Goal: Feedback & Contribution: Submit feedback/report problem

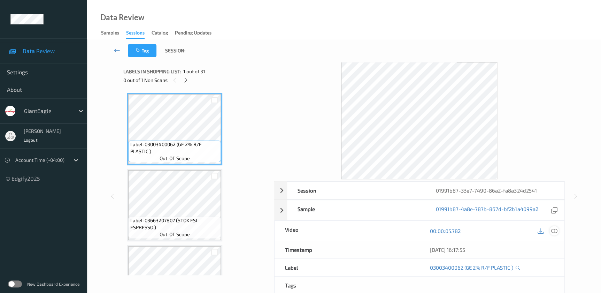
click at [555, 228] on icon at bounding box center [554, 231] width 6 height 6
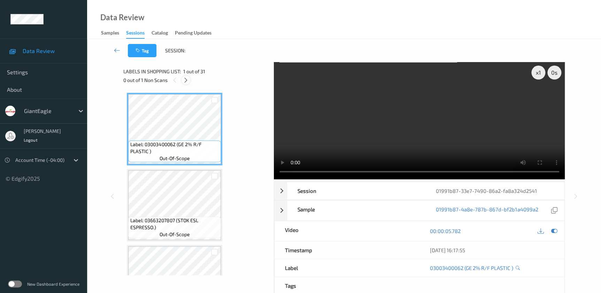
click at [187, 79] on icon at bounding box center [186, 80] width 6 height 6
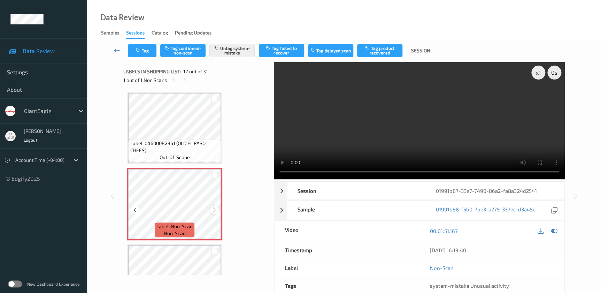
click at [215, 207] on icon at bounding box center [214, 210] width 6 height 6
click at [478, 129] on video at bounding box center [419, 120] width 291 height 117
click at [140, 49] on icon "button" at bounding box center [139, 50] width 6 height 5
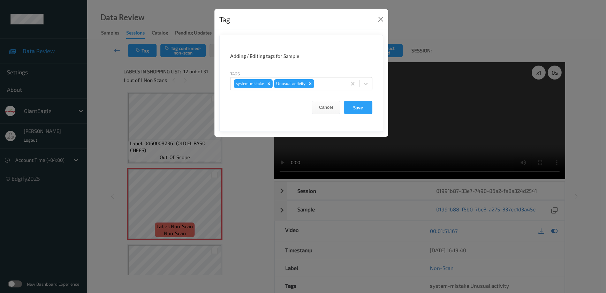
click at [238, 170] on div "Tag Adding / Editing tags for Sample Tags system-mistake Unusual activity Cance…" at bounding box center [303, 146] width 606 height 293
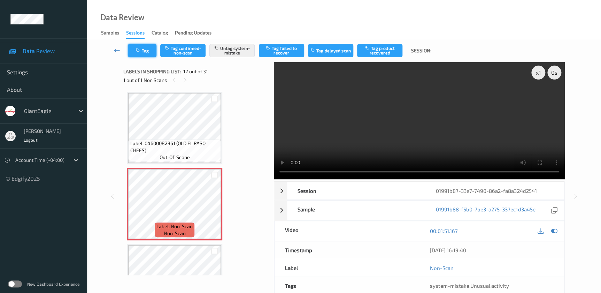
click at [139, 49] on icon "button" at bounding box center [139, 50] width 6 height 5
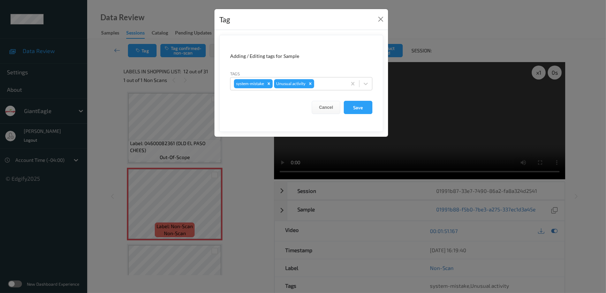
click at [232, 148] on div "Tag Adding / Editing tags for Sample Tags system-mistake Unusual activity Cance…" at bounding box center [303, 146] width 606 height 293
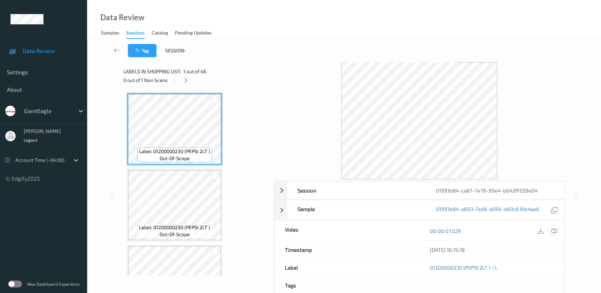
click at [554, 230] on icon at bounding box center [554, 231] width 6 height 6
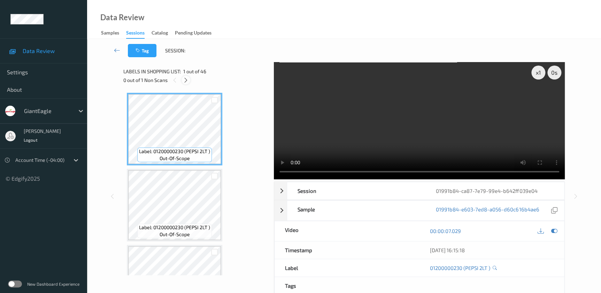
click at [183, 77] on icon at bounding box center [186, 80] width 6 height 6
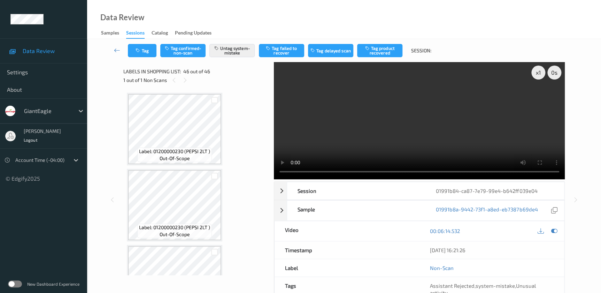
scroll to position [3299, 0]
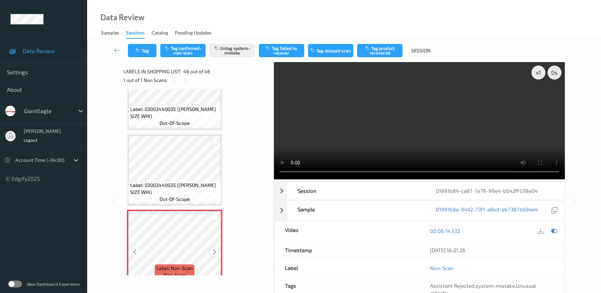
click at [215, 248] on icon at bounding box center [214, 251] width 6 height 6
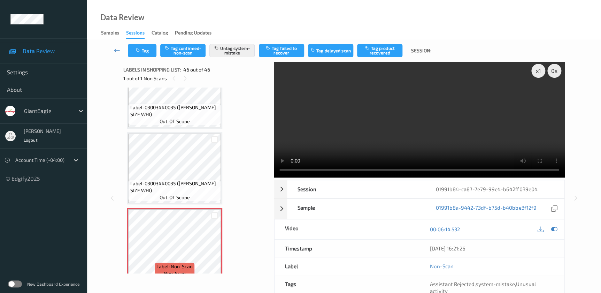
scroll to position [0, 0]
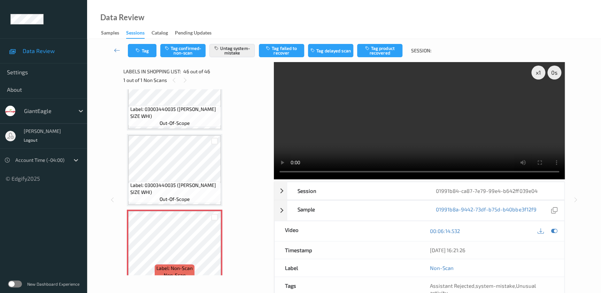
click at [449, 125] on video at bounding box center [419, 120] width 291 height 117
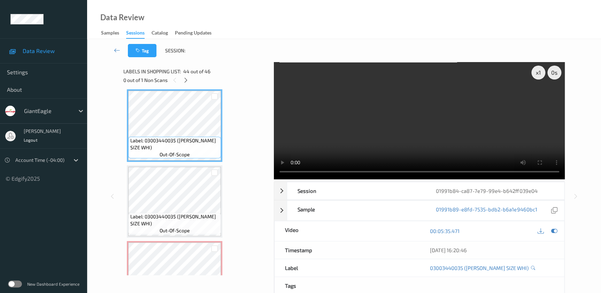
scroll to position [3250, 0]
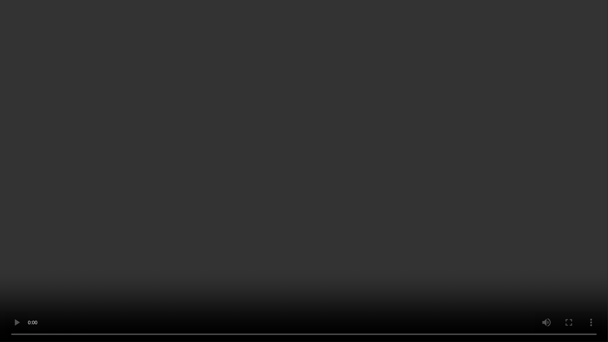
click at [414, 188] on video at bounding box center [304, 171] width 608 height 342
click at [303, 154] on video at bounding box center [304, 171] width 608 height 342
click at [366, 205] on video at bounding box center [304, 171] width 608 height 342
click at [444, 207] on video at bounding box center [304, 171] width 608 height 342
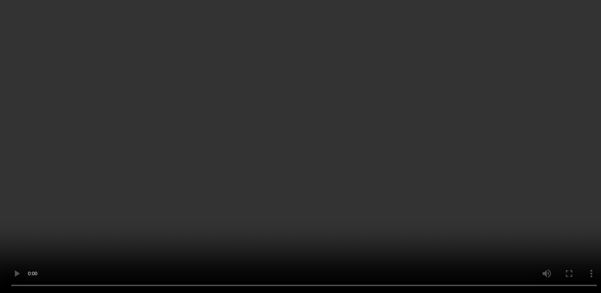
scroll to position [3299, 0]
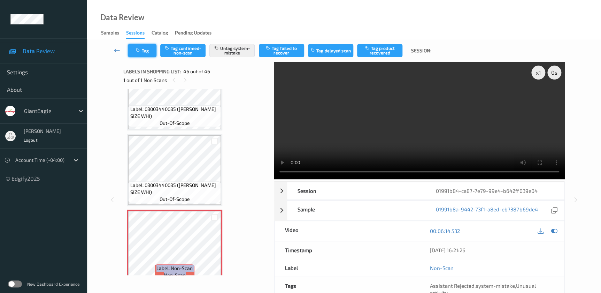
click at [142, 49] on button "Tag" at bounding box center [142, 50] width 29 height 13
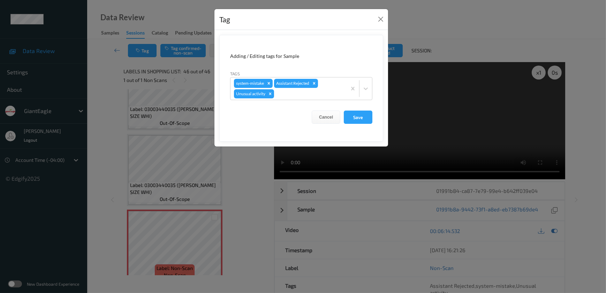
click at [251, 195] on div "Tag Adding / Editing tags for Sample Tags system-mistake Assistant Rejected Unu…" at bounding box center [303, 146] width 606 height 293
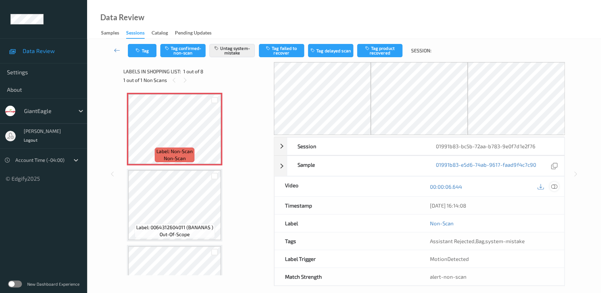
click at [551, 185] on icon at bounding box center [554, 186] width 6 height 6
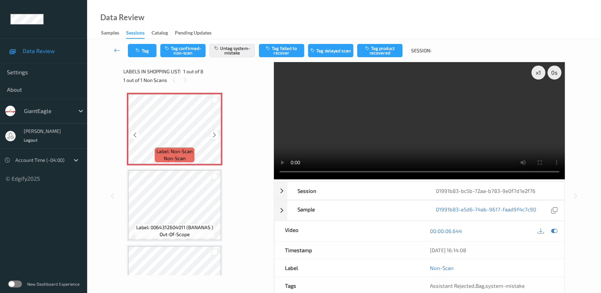
click at [216, 134] on icon at bounding box center [214, 135] width 6 height 6
click at [400, 129] on video at bounding box center [419, 120] width 291 height 117
click at [542, 77] on div "x 1" at bounding box center [538, 73] width 14 height 14
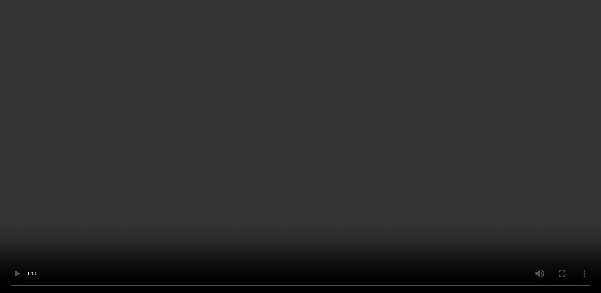
scroll to position [63, 0]
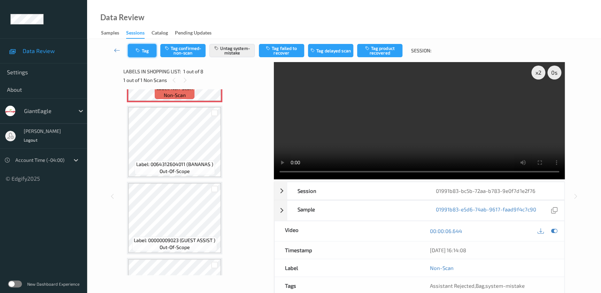
click at [142, 52] on button "Tag" at bounding box center [142, 50] width 29 height 13
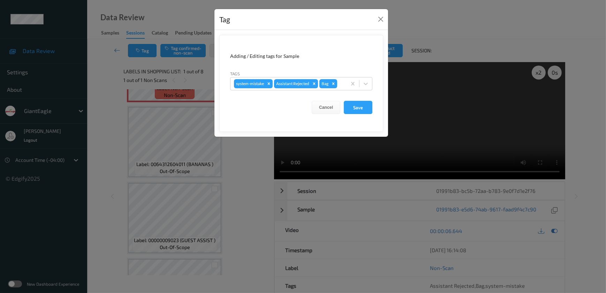
click at [250, 177] on div "Tag Adding / Editing tags for Sample Tags system-mistake Assistant Rejected Bag…" at bounding box center [303, 146] width 606 height 293
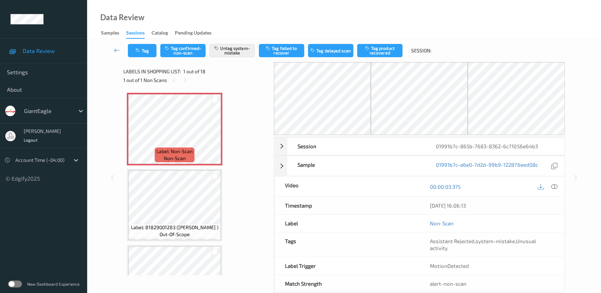
drag, startPoint x: 551, startPoint y: 187, endPoint x: 551, endPoint y: 174, distance: 12.5
click at [551, 187] on icon at bounding box center [554, 186] width 6 height 6
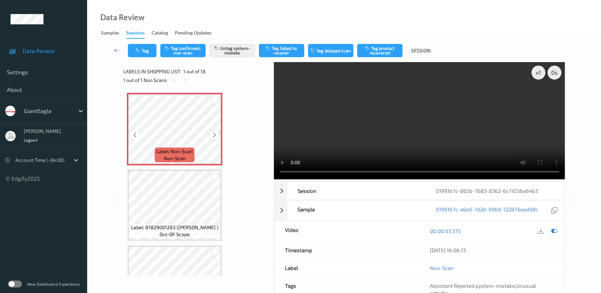
click at [213, 134] on icon at bounding box center [214, 135] width 6 height 6
click at [426, 125] on video at bounding box center [419, 120] width 291 height 117
click at [137, 47] on button "Tag" at bounding box center [142, 50] width 29 height 13
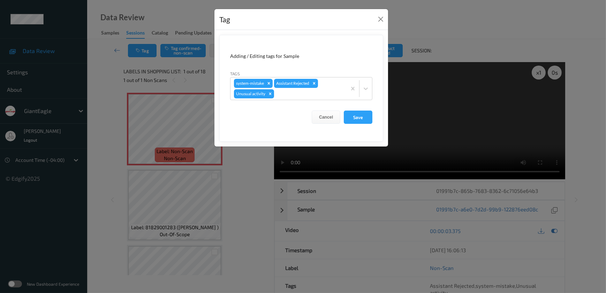
click at [255, 175] on div "Tag Adding / Editing tags for Sample Tags system-mistake Assistant Rejected Unu…" at bounding box center [303, 146] width 606 height 293
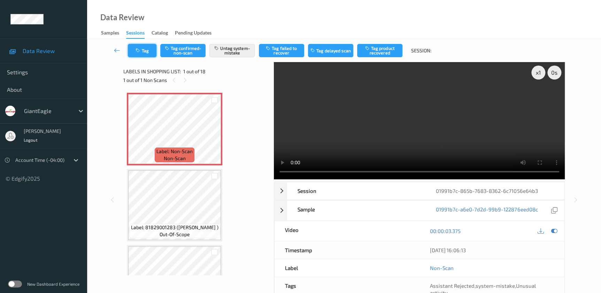
click at [137, 54] on button "Tag" at bounding box center [142, 50] width 29 height 13
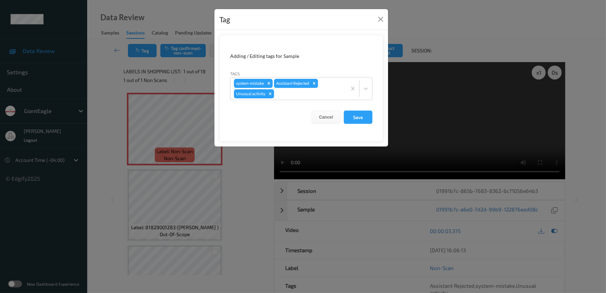
click at [177, 145] on div "Tag Adding / Editing tags for Sample Tags system-mistake Assistant Rejected Unu…" at bounding box center [303, 146] width 606 height 293
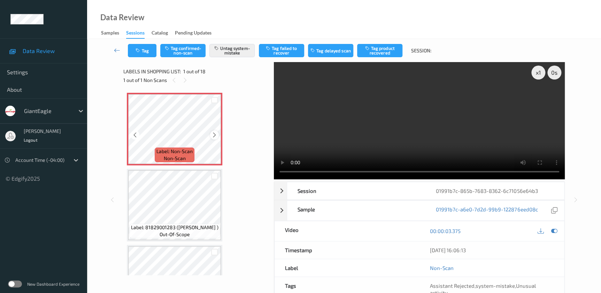
click at [213, 135] on icon at bounding box center [214, 135] width 6 height 6
click at [139, 46] on button "Tag" at bounding box center [142, 50] width 29 height 13
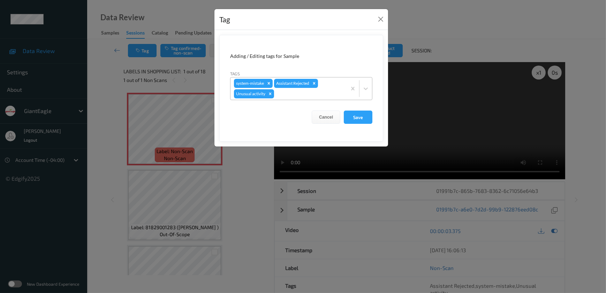
click at [302, 92] on div at bounding box center [309, 94] width 68 height 8
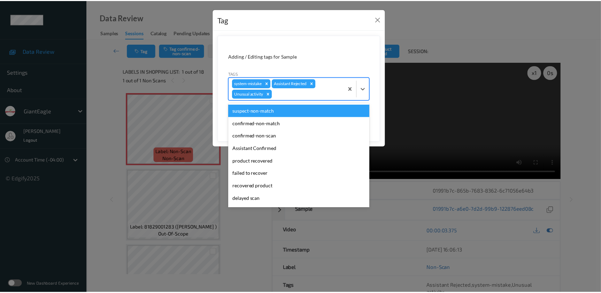
scroll to position [49, 0]
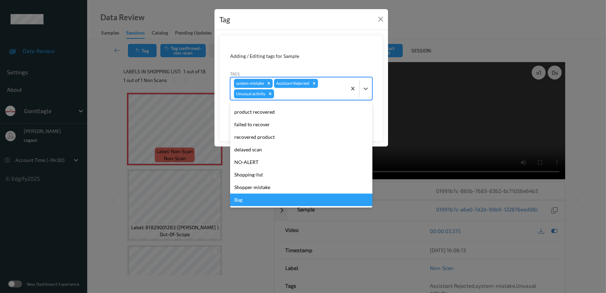
click at [258, 206] on div "Bag" at bounding box center [301, 199] width 142 height 13
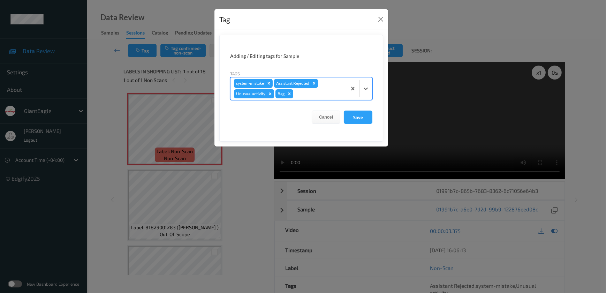
click at [271, 92] on icon "Remove Unusual activity" at bounding box center [270, 93] width 5 height 5
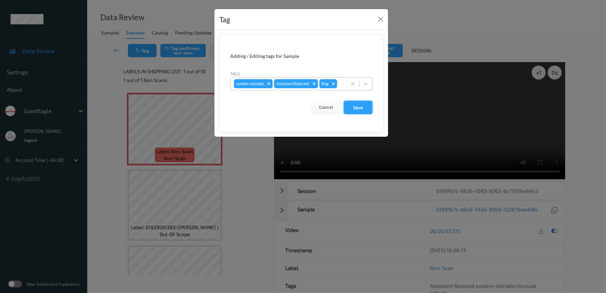
click at [356, 111] on button "Save" at bounding box center [358, 107] width 29 height 13
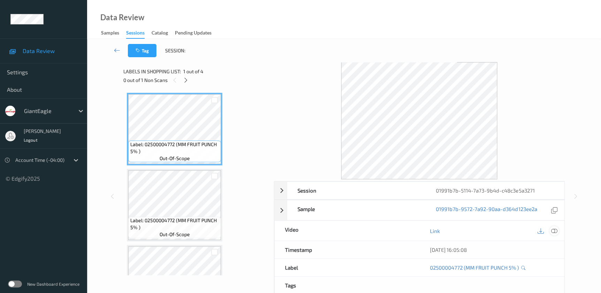
click at [555, 230] on icon at bounding box center [554, 231] width 6 height 6
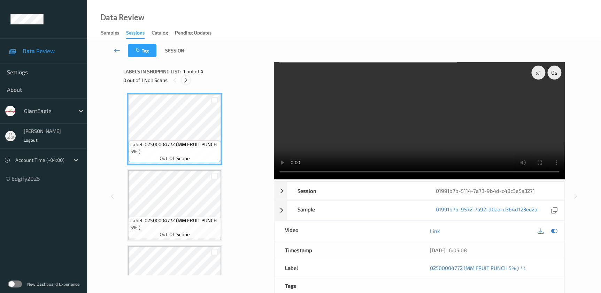
click at [185, 80] on icon at bounding box center [186, 80] width 6 height 6
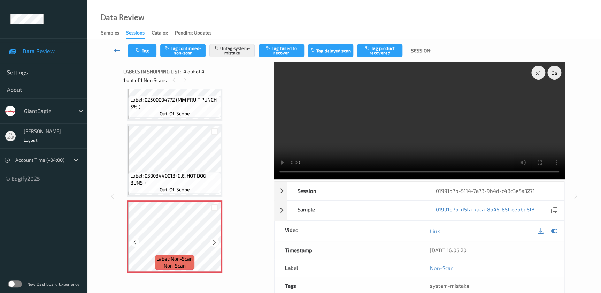
click at [215, 238] on div at bounding box center [214, 242] width 9 height 9
click at [214, 242] on icon at bounding box center [214, 242] width 6 height 6
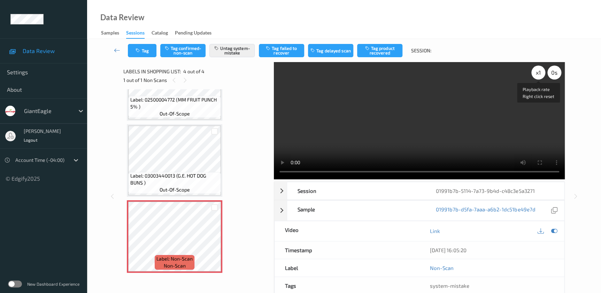
click at [540, 73] on div "x 1" at bounding box center [538, 73] width 14 height 14
click at [540, 73] on div "x 2" at bounding box center [538, 73] width 14 height 14
click at [540, 73] on div "x 4" at bounding box center [538, 73] width 14 height 14
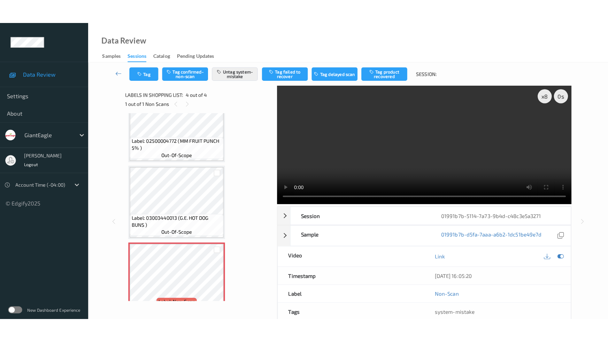
scroll to position [89, 0]
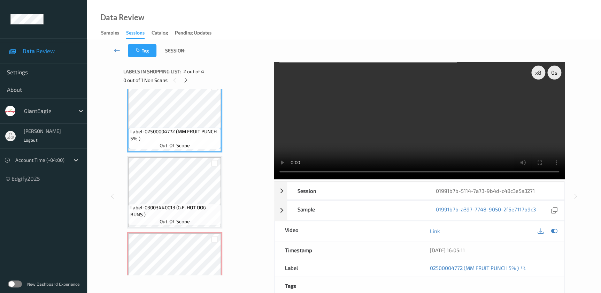
click at [372, 133] on video at bounding box center [419, 120] width 291 height 117
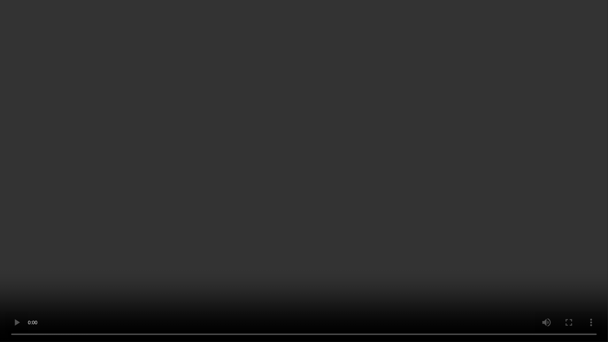
click at [325, 163] on video at bounding box center [304, 171] width 608 height 342
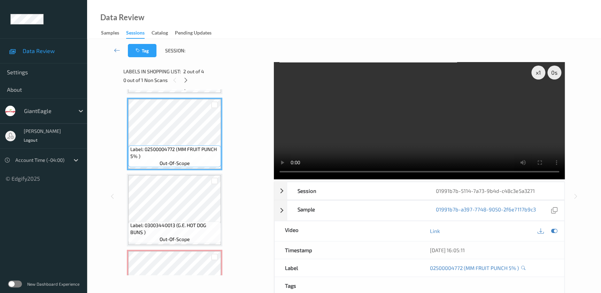
click at [386, 115] on video at bounding box center [419, 120] width 291 height 117
click at [538, 73] on div "x 1" at bounding box center [538, 73] width 14 height 14
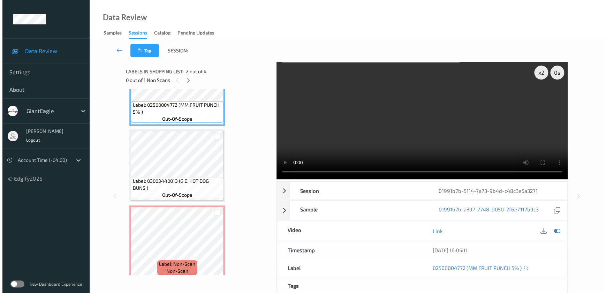
scroll to position [121, 0]
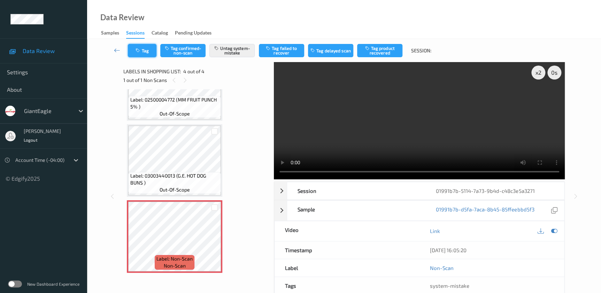
click at [139, 54] on button "Tag" at bounding box center [142, 50] width 29 height 13
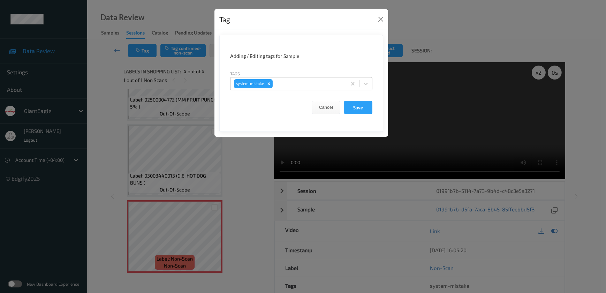
click at [279, 81] on div at bounding box center [308, 83] width 69 height 8
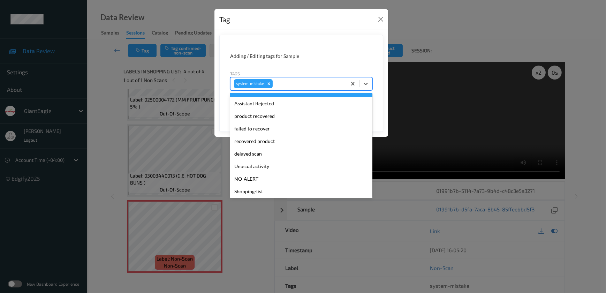
scroll to position [74, 0]
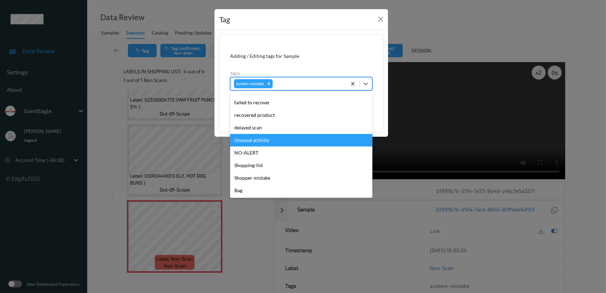
click at [259, 141] on div "Unusual activity" at bounding box center [301, 140] width 142 height 13
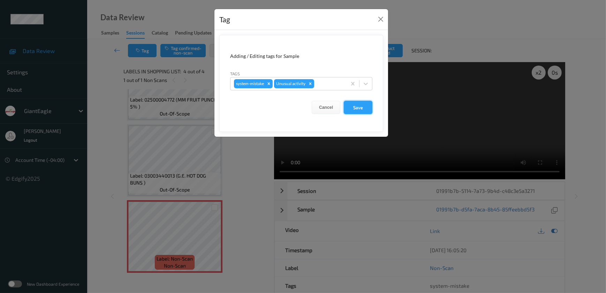
click at [362, 108] on button "Save" at bounding box center [358, 107] width 29 height 13
